Goal: Information Seeking & Learning: Learn about a topic

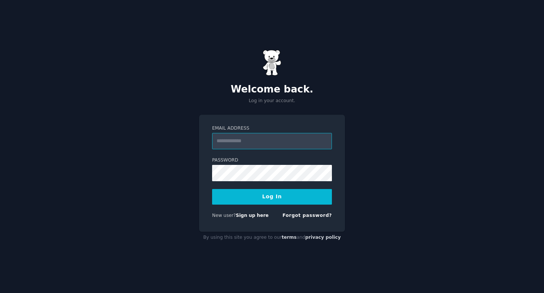
type input "**********"
click at [291, 197] on button "Log In" at bounding box center [272, 197] width 120 height 16
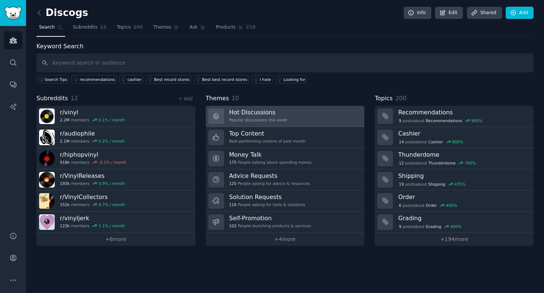
click at [277, 113] on h3 "Hot Discussions" at bounding box center [258, 113] width 58 height 8
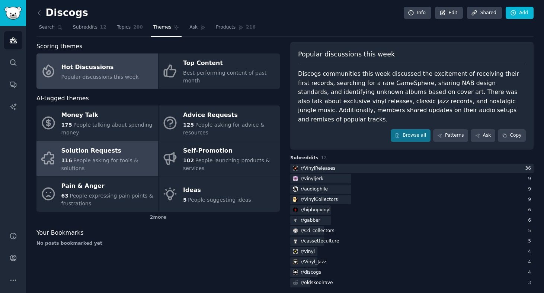
click at [127, 158] on span "People asking for tools & solutions" at bounding box center [99, 165] width 77 height 14
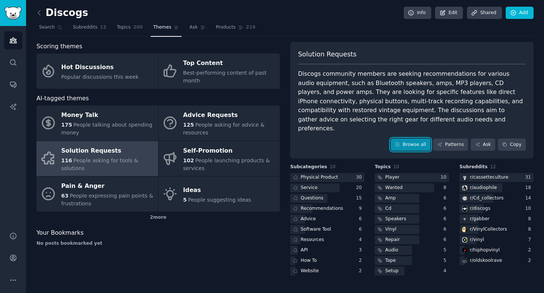
click at [403, 139] on link "Browse all" at bounding box center [410, 145] width 40 height 13
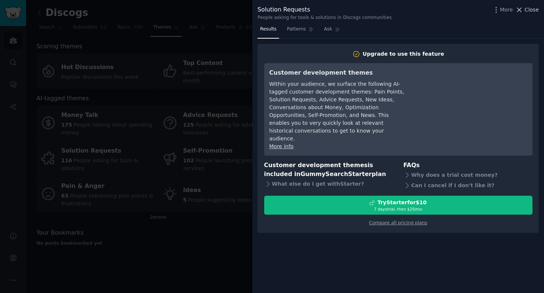
click at [531, 10] on span "Close" at bounding box center [531, 10] width 14 height 8
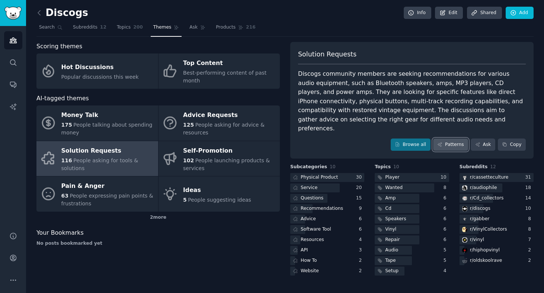
click at [445, 139] on link "Patterns" at bounding box center [450, 145] width 35 height 13
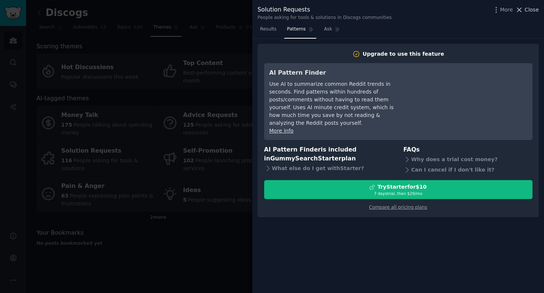
click at [532, 7] on span "Close" at bounding box center [531, 10] width 14 height 8
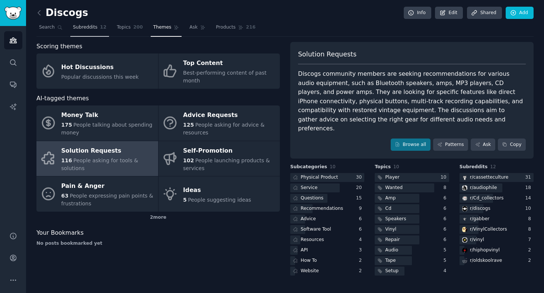
click at [90, 31] on link "Subreddits 12" at bounding box center [89, 29] width 39 height 15
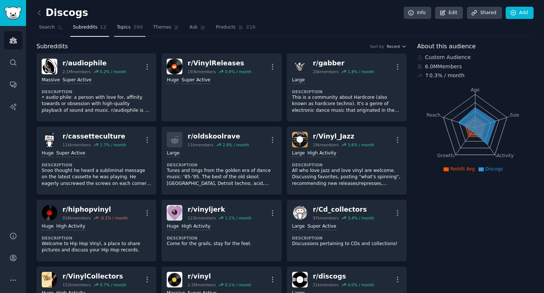
click at [119, 25] on span "Topics" at bounding box center [124, 27] width 14 height 7
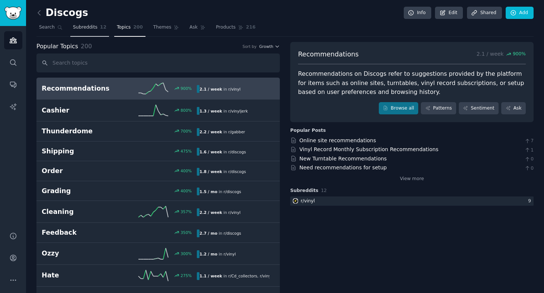
click at [91, 27] on span "Subreddits" at bounding box center [85, 27] width 25 height 7
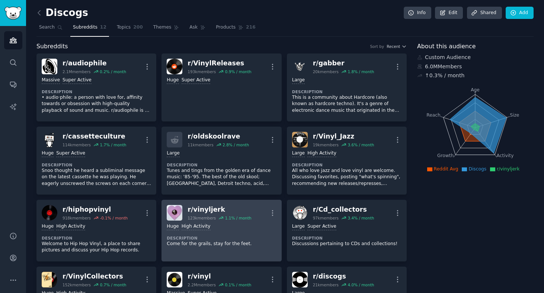
scroll to position [52, 0]
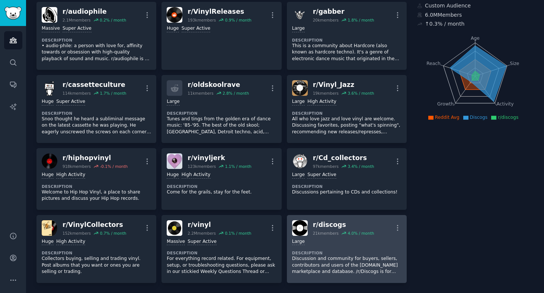
click at [342, 229] on div "r/ discogs" at bounding box center [343, 224] width 61 height 9
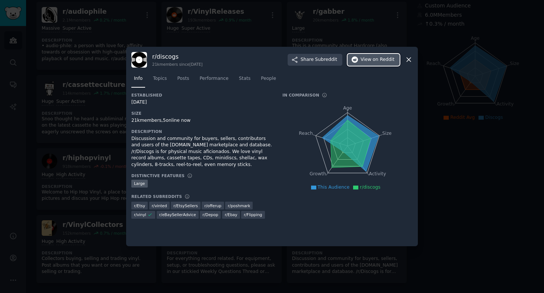
click at [374, 61] on span "on Reddit" at bounding box center [384, 60] width 22 height 7
